Goal: Task Accomplishment & Management: Manage account settings

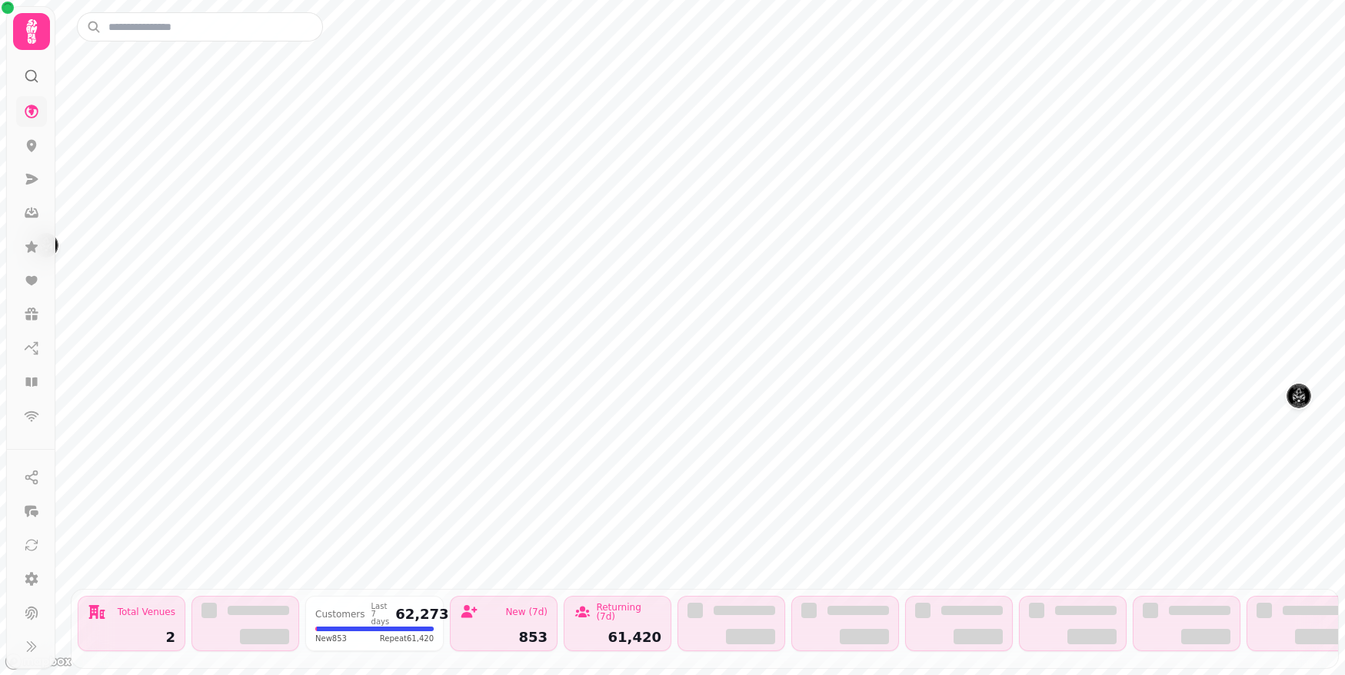
click at [32, 110] on icon at bounding box center [32, 112] width 14 height 14
click at [35, 146] on icon at bounding box center [32, 146] width 10 height 12
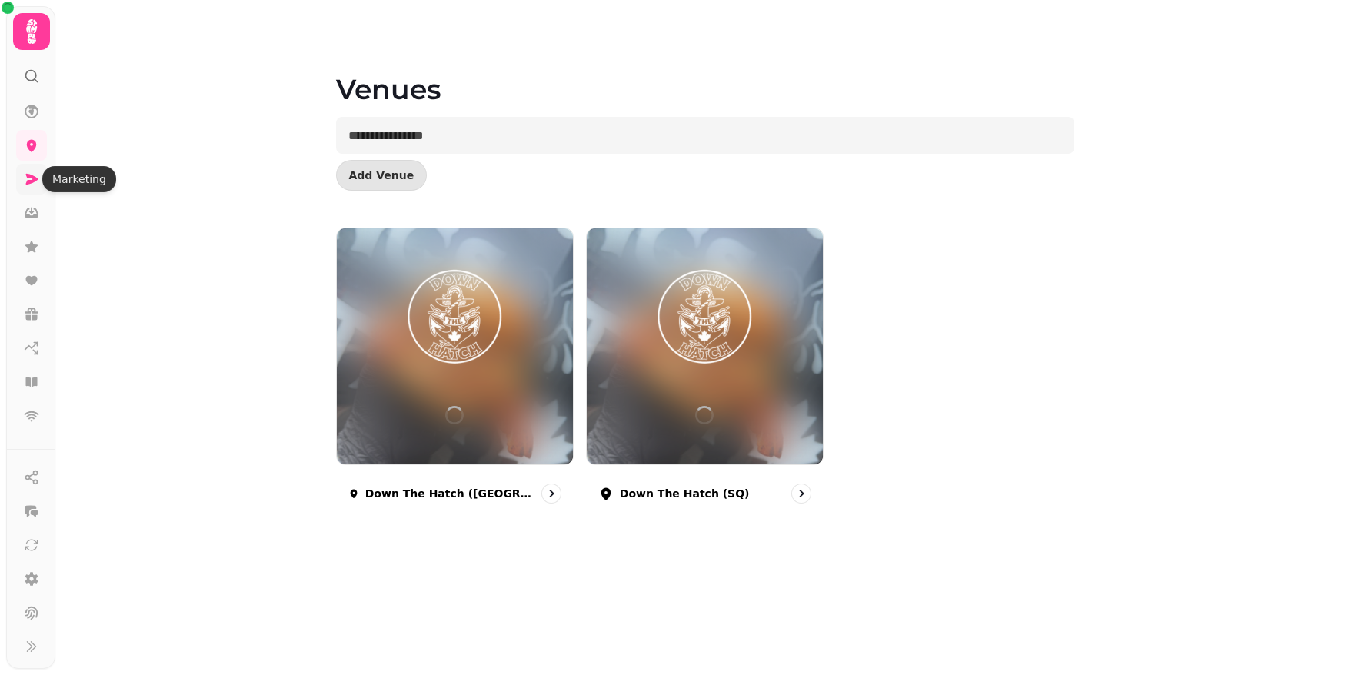
click at [35, 178] on icon at bounding box center [32, 179] width 12 height 11
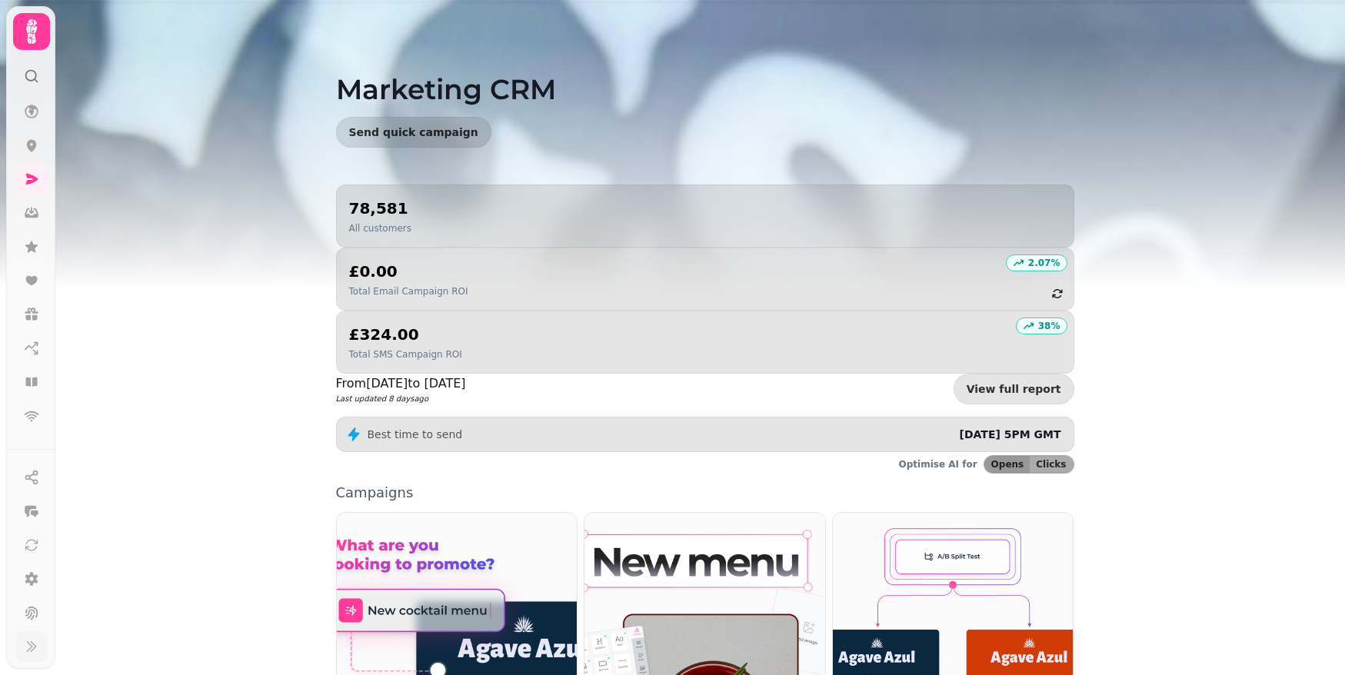
click at [28, 633] on button at bounding box center [31, 647] width 31 height 31
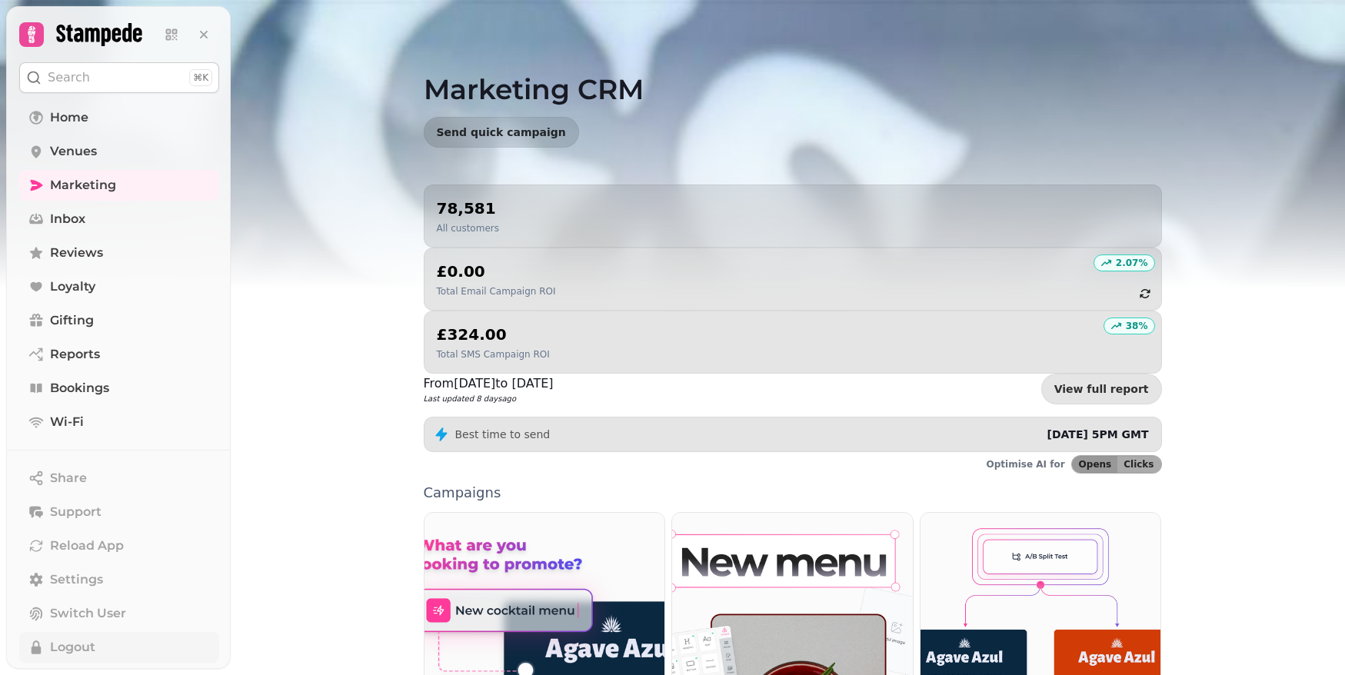
click at [116, 648] on button "Logout" at bounding box center [119, 647] width 200 height 31
click at [98, 652] on button "Logout" at bounding box center [119, 647] width 200 height 31
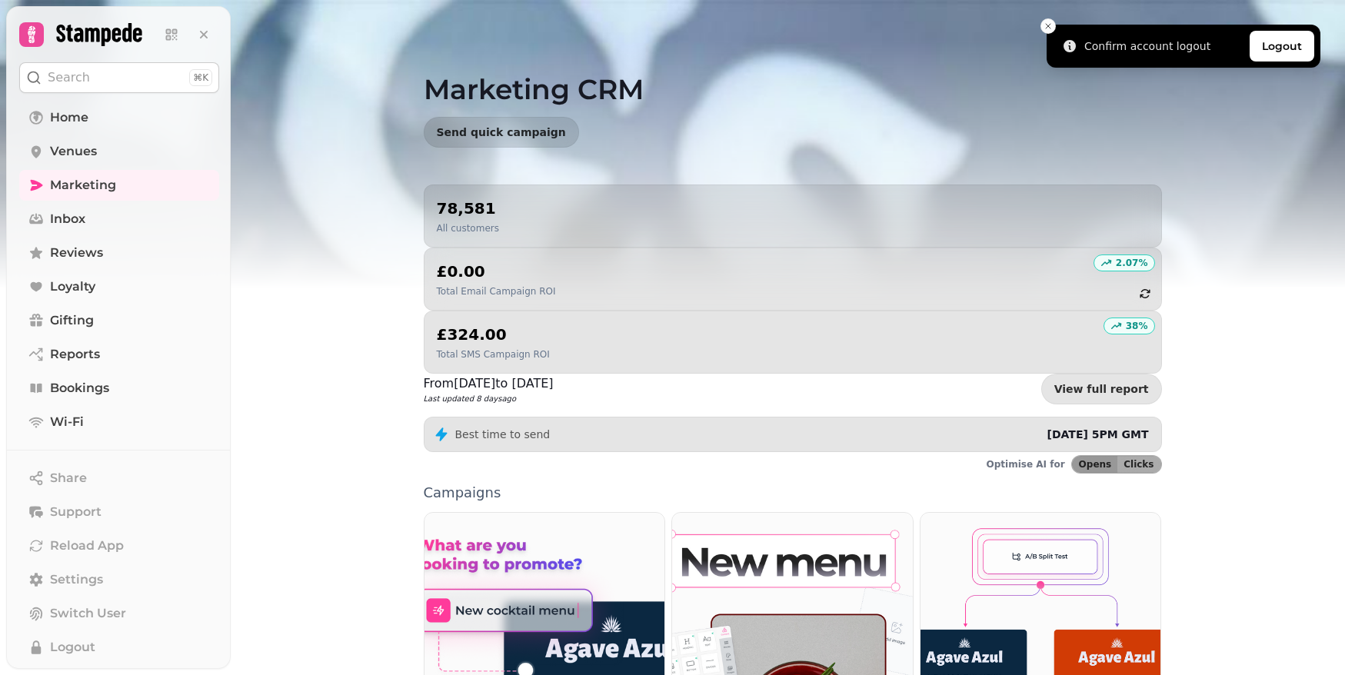
click at [1248, 51] on li "Confirm account logout Logout" at bounding box center [1184, 46] width 274 height 43
click at [1276, 52] on button "Logout" at bounding box center [1282, 46] width 65 height 31
